Goal: Task Accomplishment & Management: Manage account settings

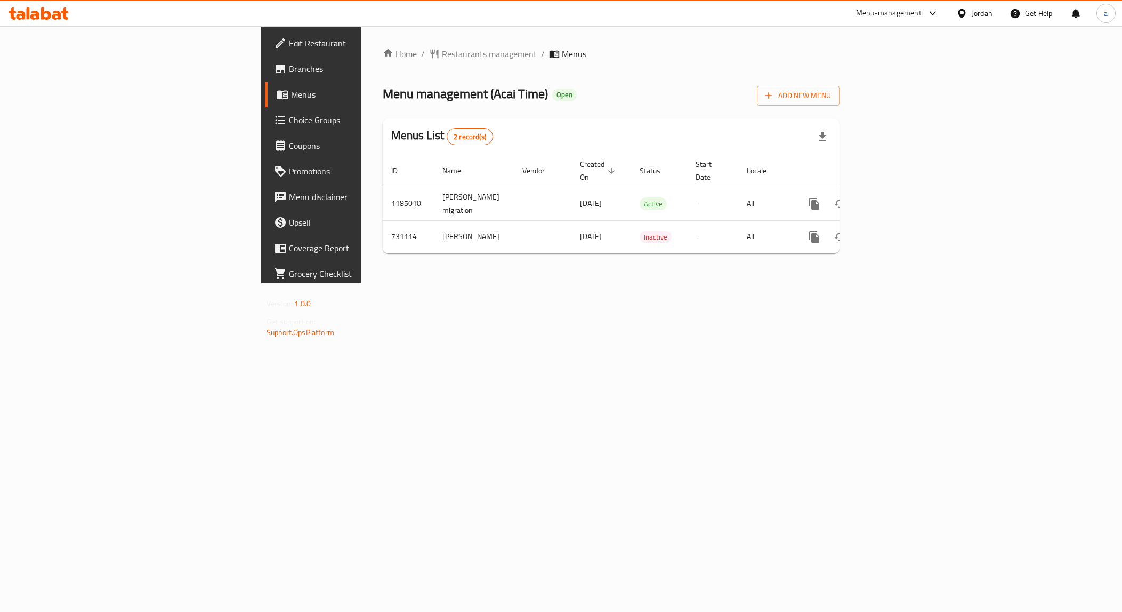
click at [289, 123] on span "Choice Groups" at bounding box center [364, 120] width 151 height 13
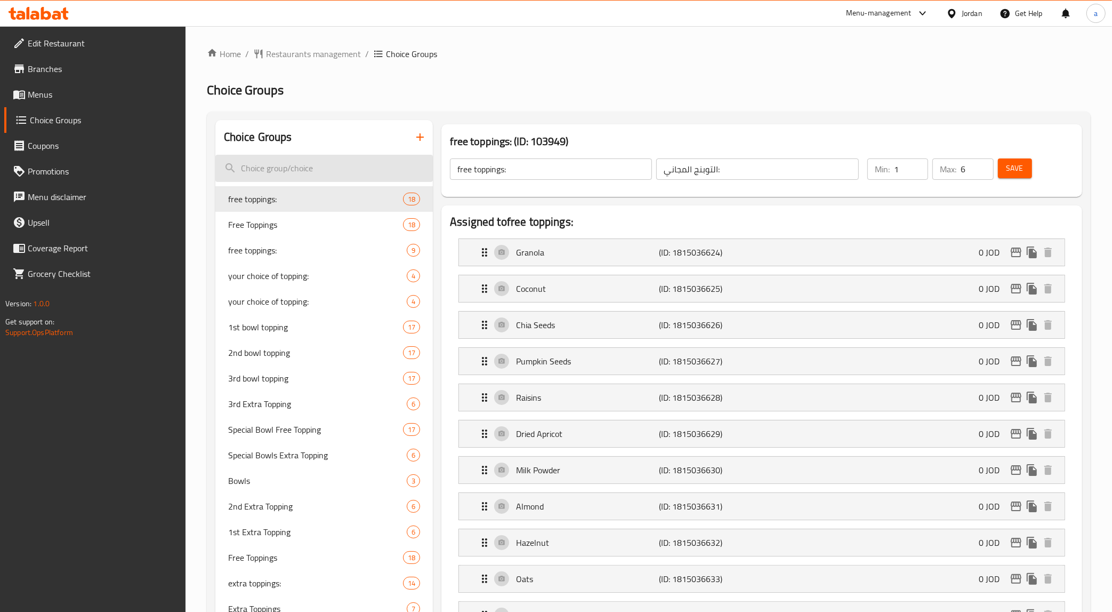
click at [273, 175] on input "search" at bounding box center [324, 168] width 218 height 27
paste input "extra toppings:"
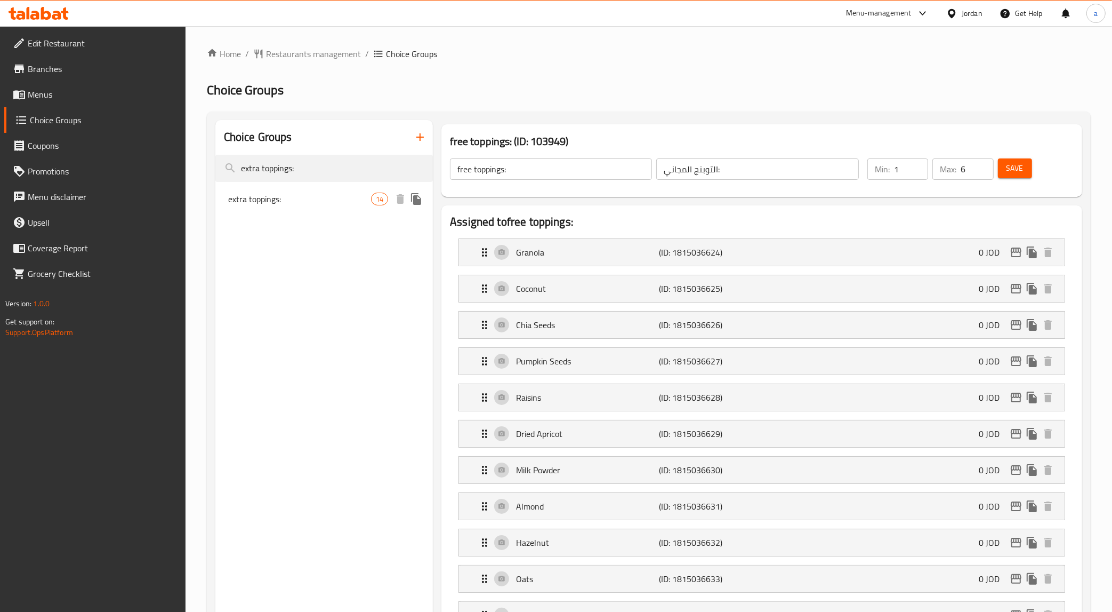
type input "extra toppings:"
click at [280, 188] on div "extra toppings: 14" at bounding box center [324, 199] width 218 height 26
type input "extra toppings:"
type input "التوبنج الإضافي:"
type input "0"
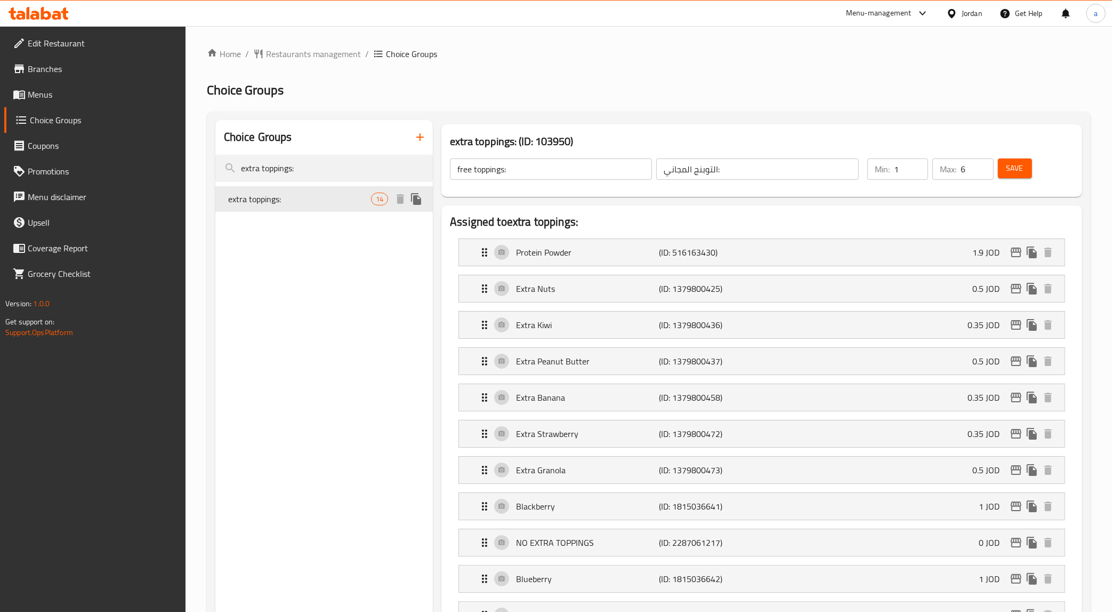
type input "5"
click at [276, 53] on span "Restaurants management" at bounding box center [313, 53] width 95 height 13
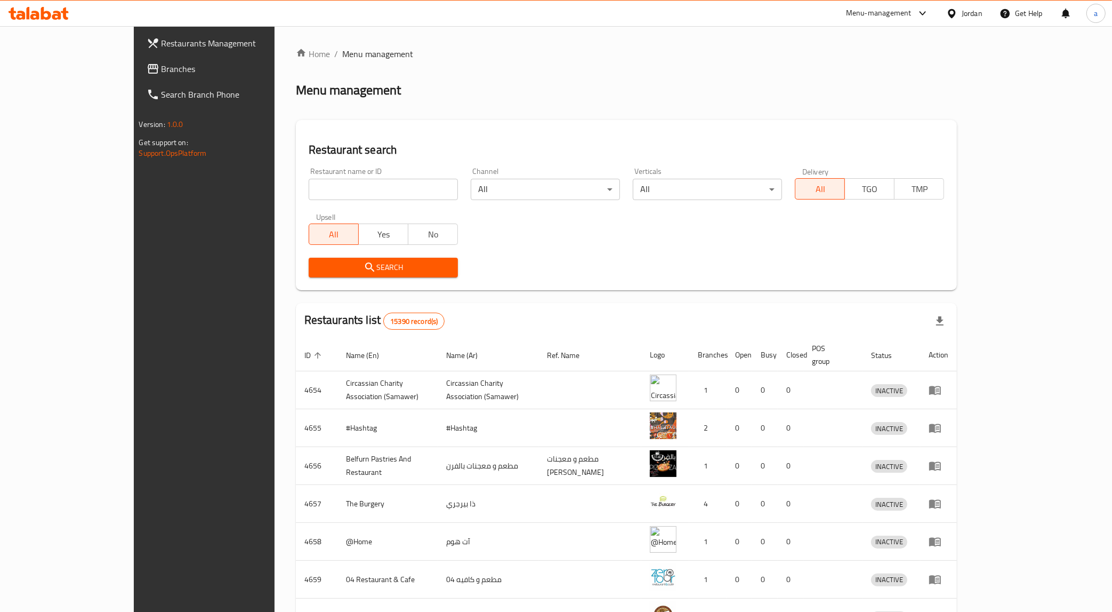
click at [162, 69] on span "Branches" at bounding box center [236, 68] width 149 height 13
